Goal: Task Accomplishment & Management: Use online tool/utility

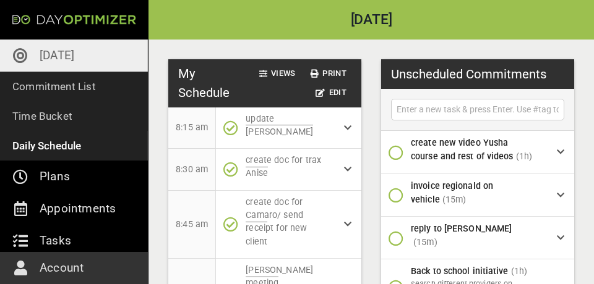
scroll to position [143, 0]
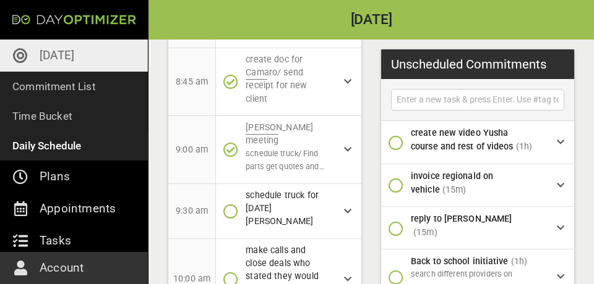
click at [54, 54] on p "[DATE]" at bounding box center [57, 56] width 35 height 20
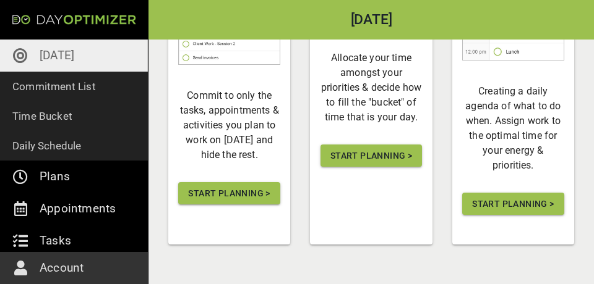
scroll to position [309, 0]
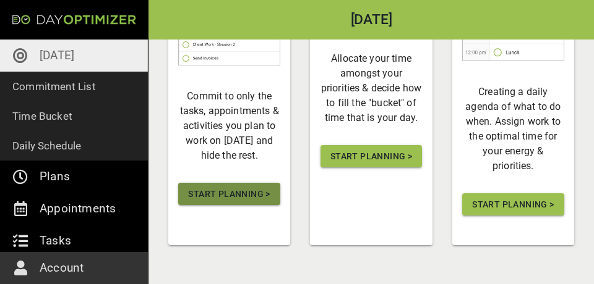
click at [236, 194] on span "Start Planning >" at bounding box center [229, 194] width 82 height 15
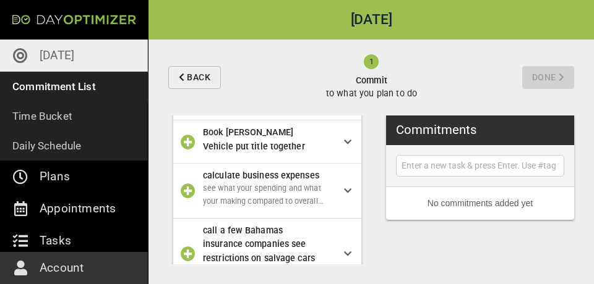
scroll to position [96, 0]
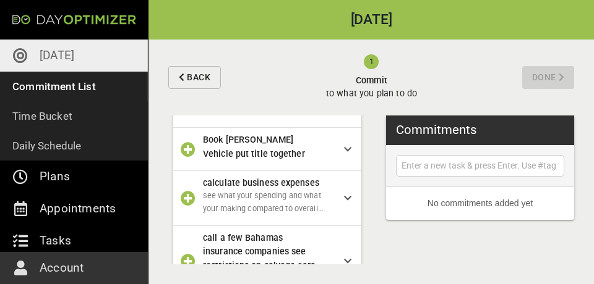
click at [190, 157] on icon "button" at bounding box center [188, 149] width 15 height 15
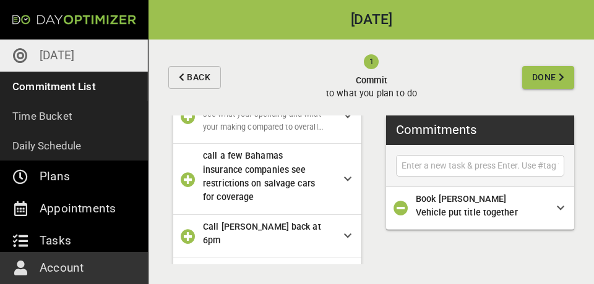
scroll to position [139, 0]
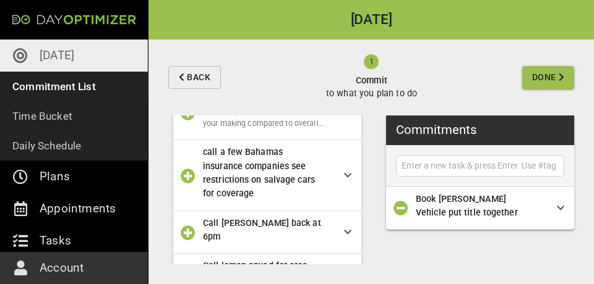
click at [188, 178] on icon "button" at bounding box center [188, 176] width 15 height 15
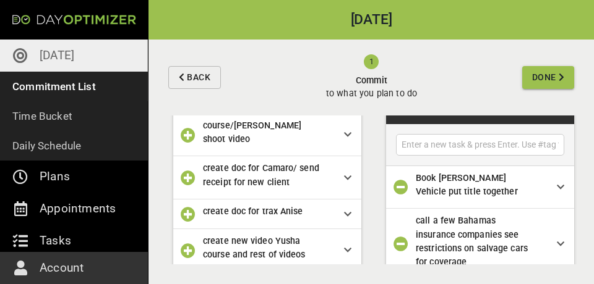
scroll to position [493, 0]
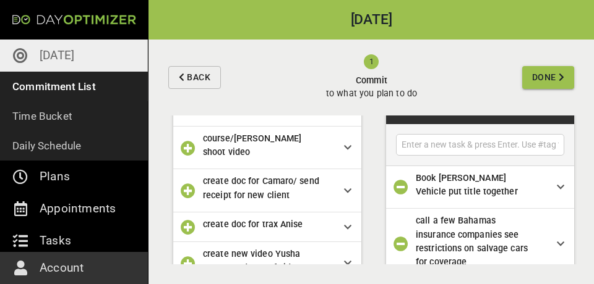
click at [445, 140] on input "text" at bounding box center [480, 144] width 162 height 15
type input "get dad estimate from [PERSON_NAME] to build for parts and insurance"
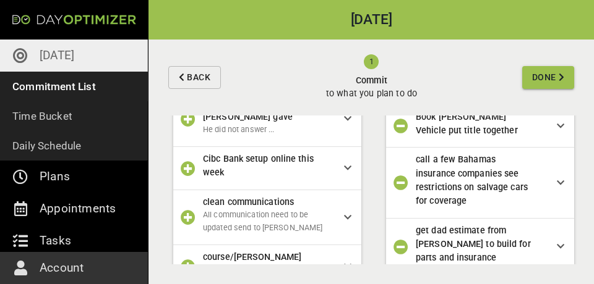
scroll to position [382, 0]
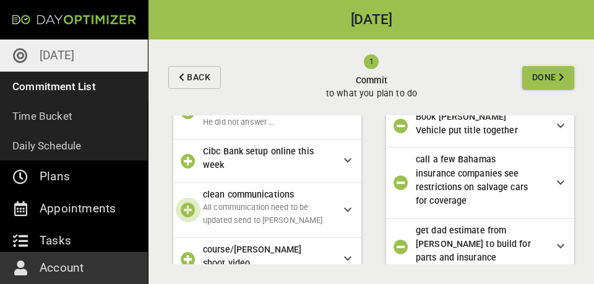
click at [186, 203] on icon "button" at bounding box center [188, 210] width 15 height 15
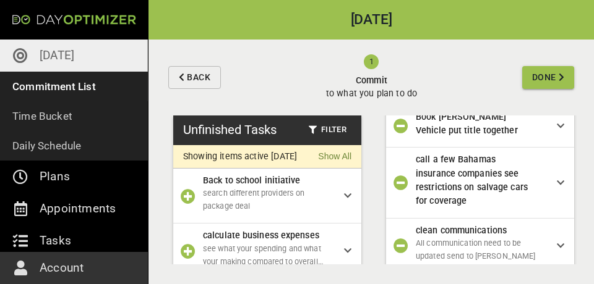
scroll to position [0, 0]
click at [297, 210] on p "search different providers on package deal" at bounding box center [263, 200] width 121 height 26
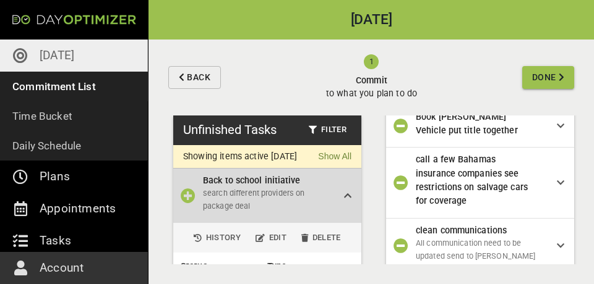
click at [351, 200] on icon at bounding box center [347, 196] width 7 height 9
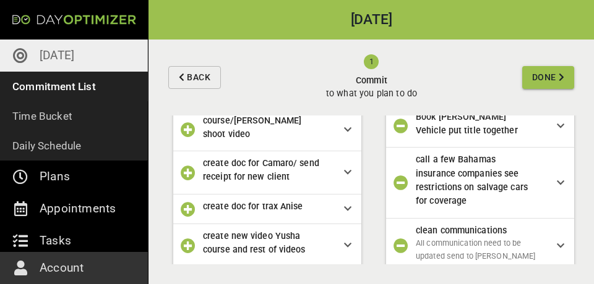
scroll to position [462, 0]
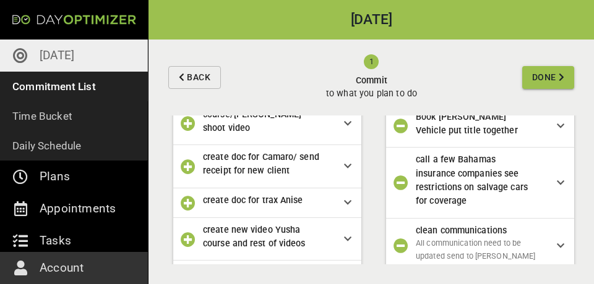
click at [189, 233] on icon "button" at bounding box center [188, 240] width 15 height 15
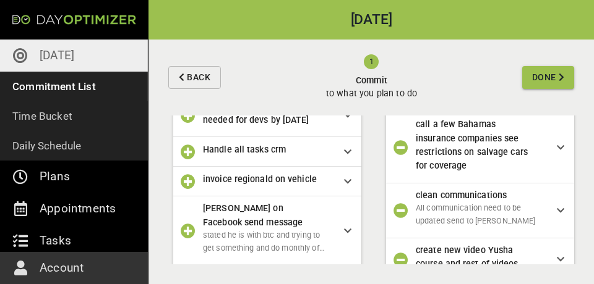
scroll to position [821, 0]
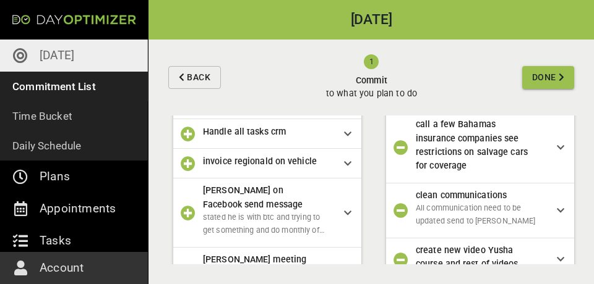
click at [281, 253] on span "[PERSON_NAME] meeting" at bounding box center [263, 260] width 121 height 14
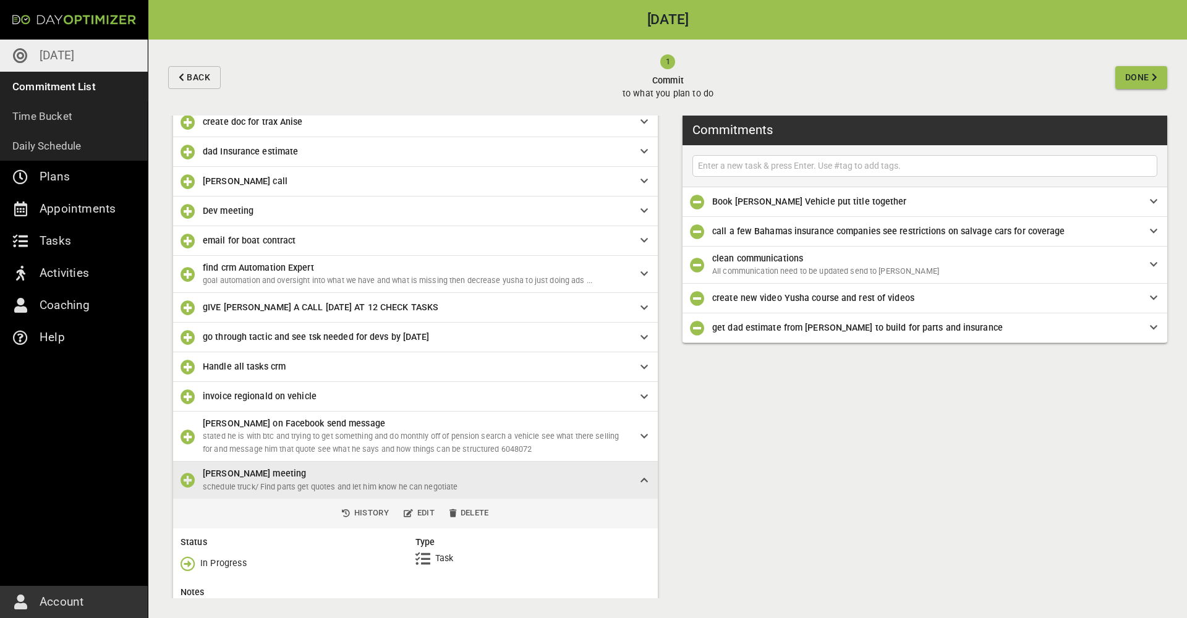
scroll to position [397, 0]
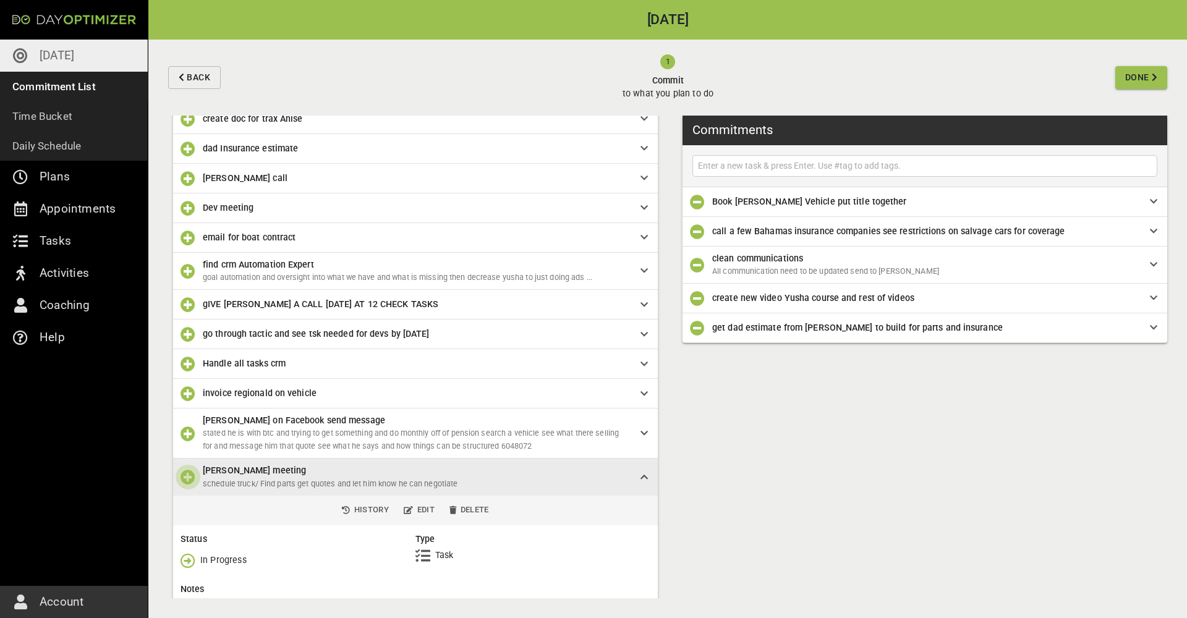
click at [193, 284] on icon "button" at bounding box center [188, 477] width 15 height 15
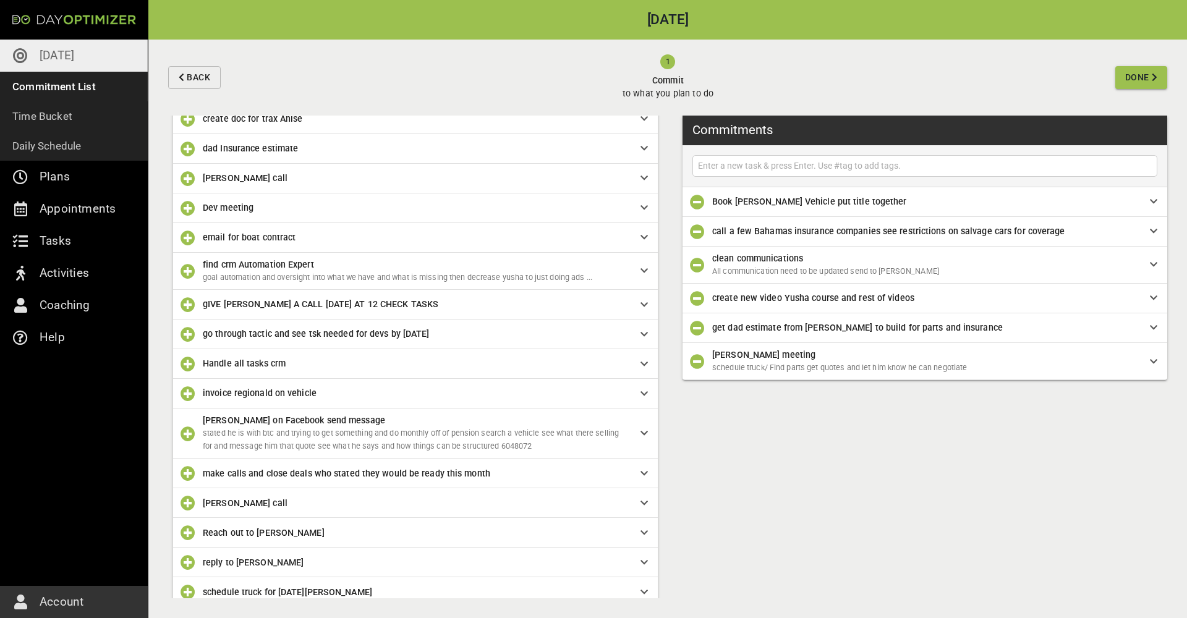
click at [187, 284] on icon "button" at bounding box center [188, 473] width 15 height 15
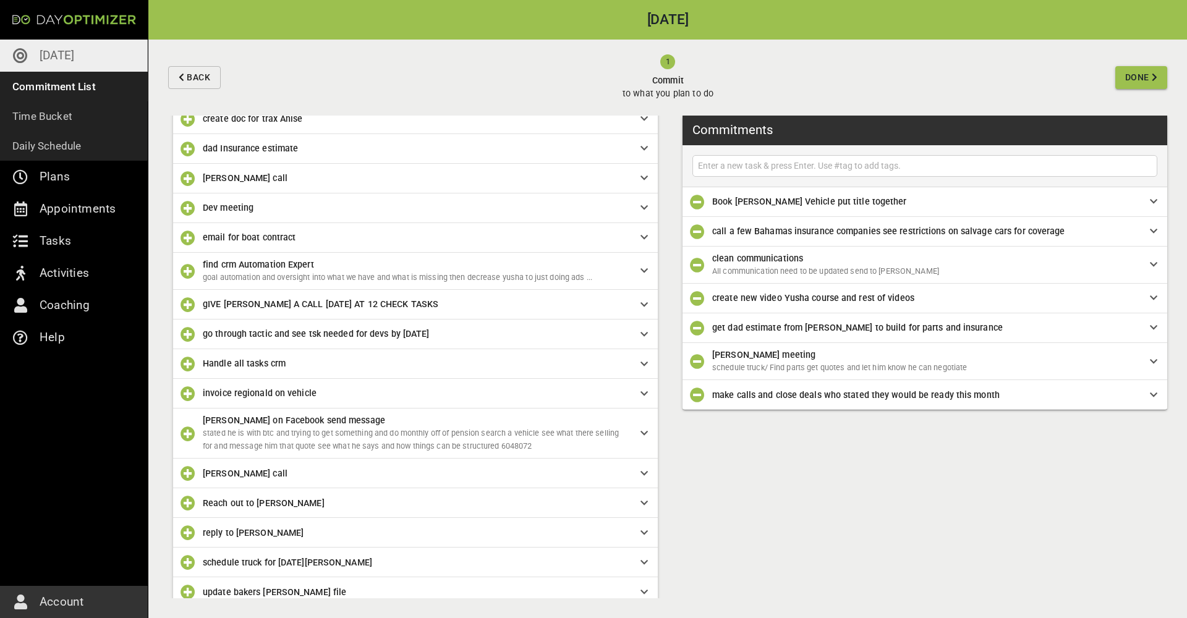
click at [187, 284] on icon "button" at bounding box center [188, 364] width 15 height 15
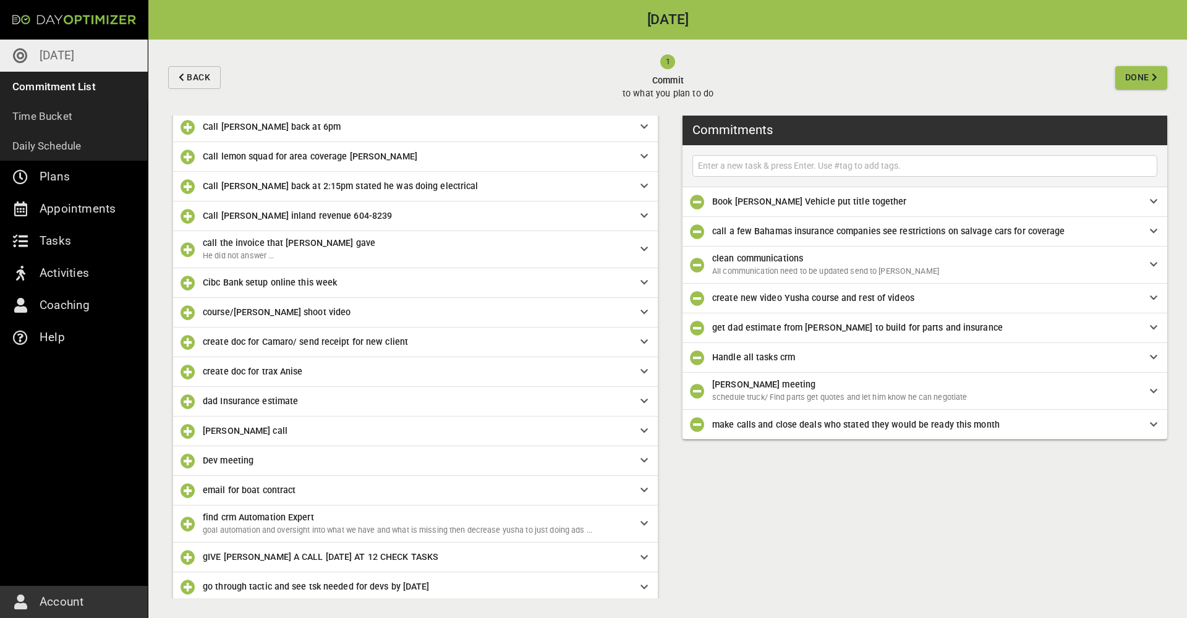
scroll to position [142, 0]
click at [192, 220] on icon "button" at bounding box center [188, 218] width 15 height 15
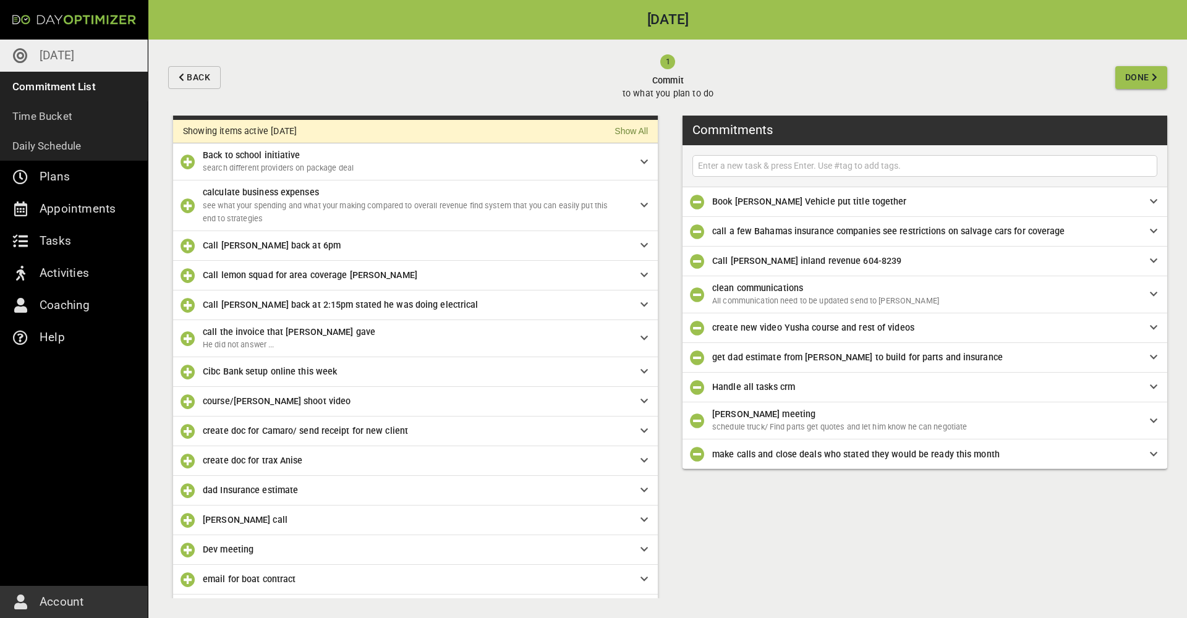
scroll to position [24, 0]
click at [191, 284] on icon "button" at bounding box center [188, 306] width 15 height 15
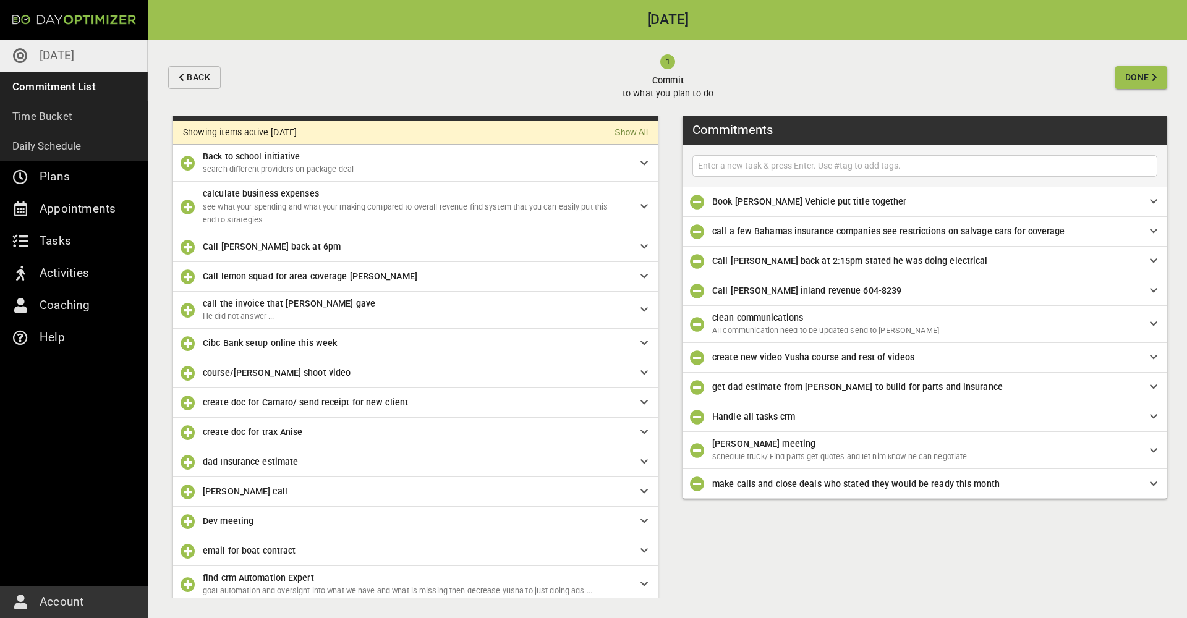
click at [187, 248] on icon "button" at bounding box center [188, 247] width 15 height 15
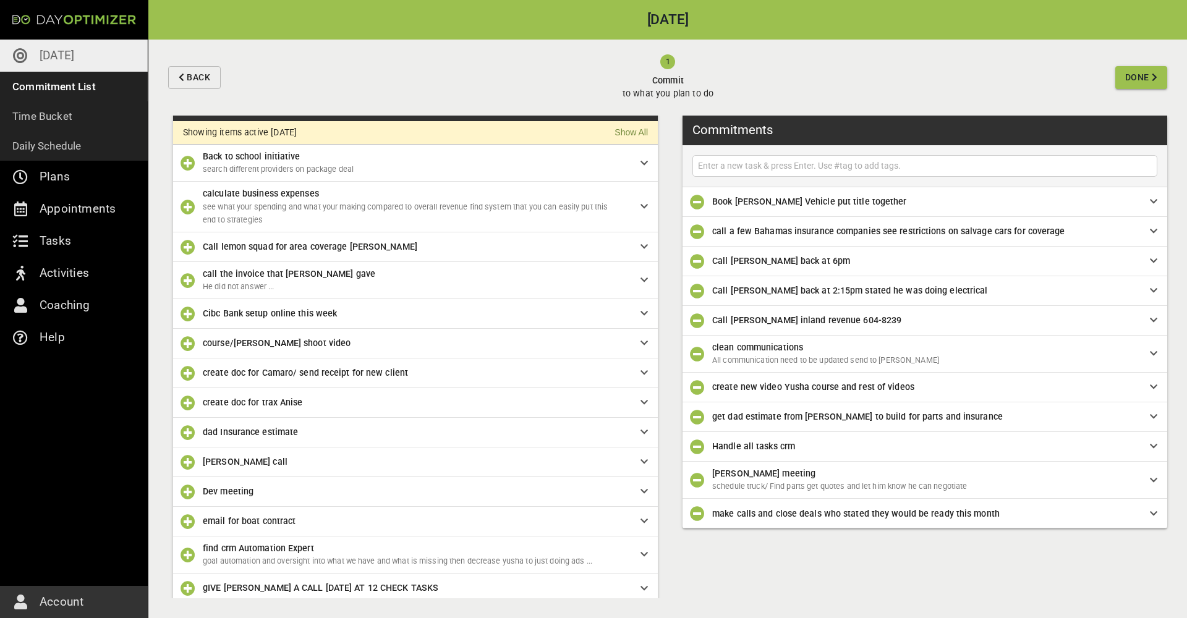
click at [182, 203] on icon "button" at bounding box center [188, 207] width 15 height 15
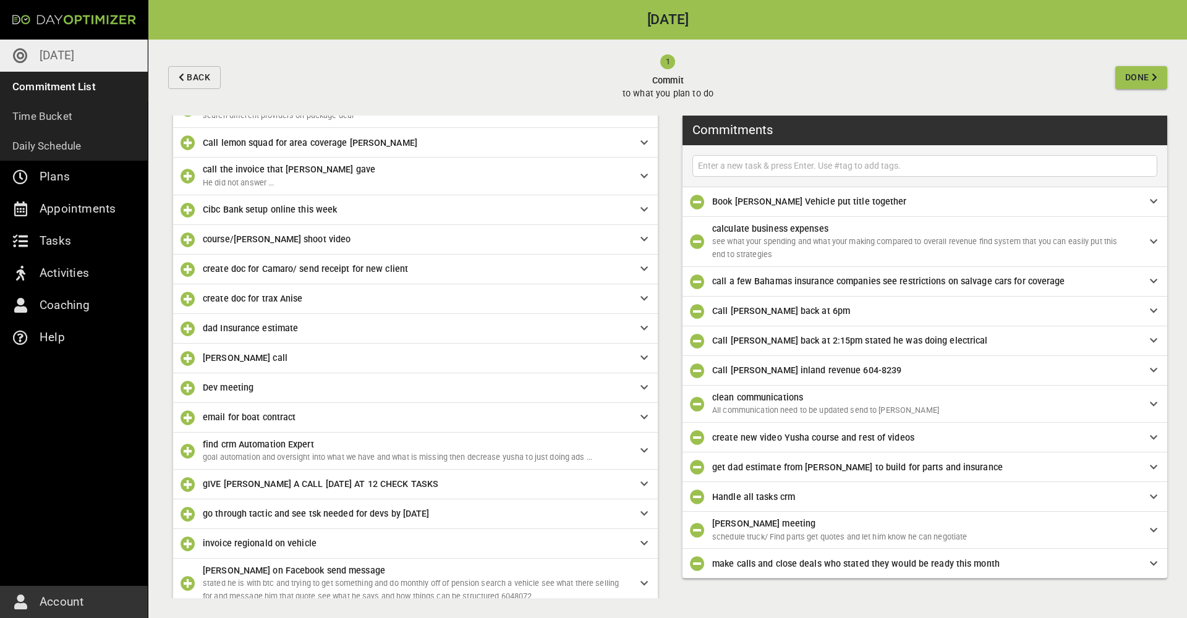
scroll to position [87, 0]
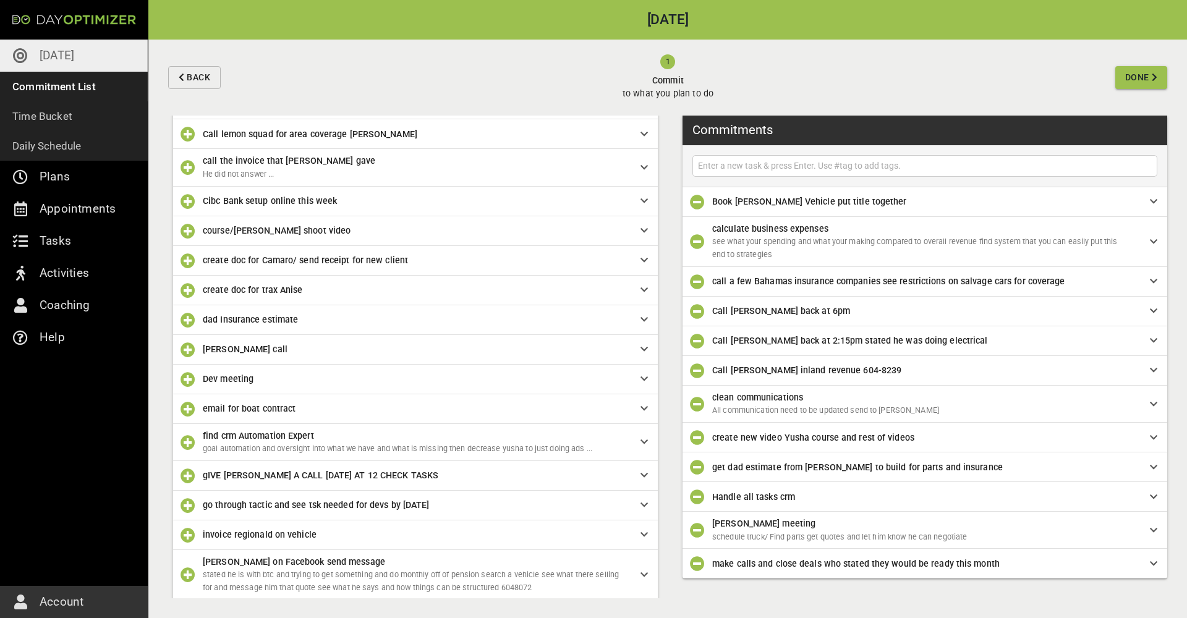
click at [190, 284] on icon "button" at bounding box center [188, 320] width 15 height 15
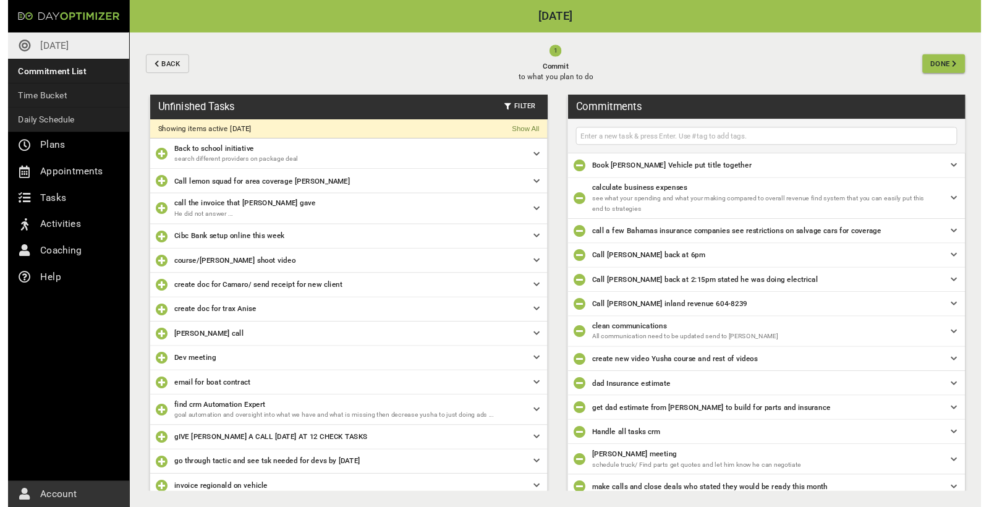
scroll to position [0, 0]
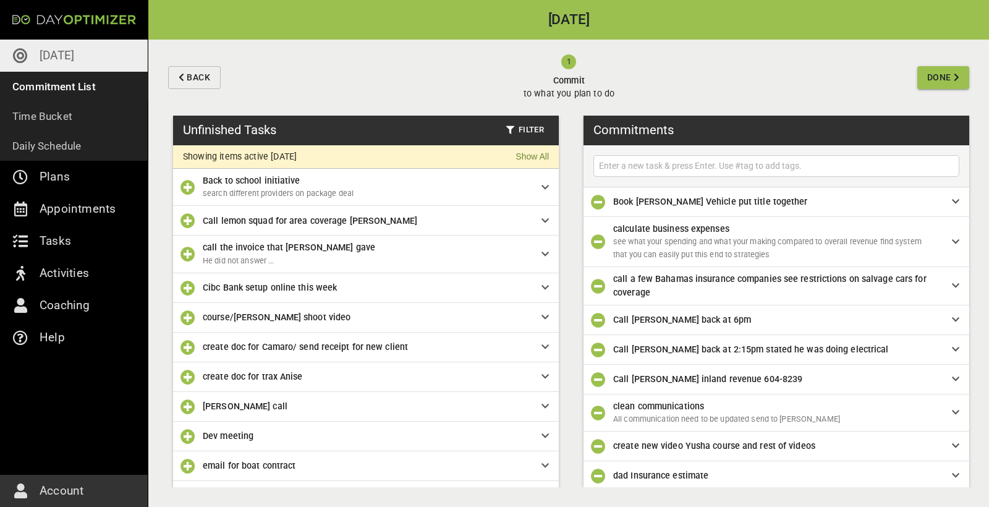
click at [593, 171] on input "text" at bounding box center [777, 165] width 360 height 15
